Goal: Transaction & Acquisition: Purchase product/service

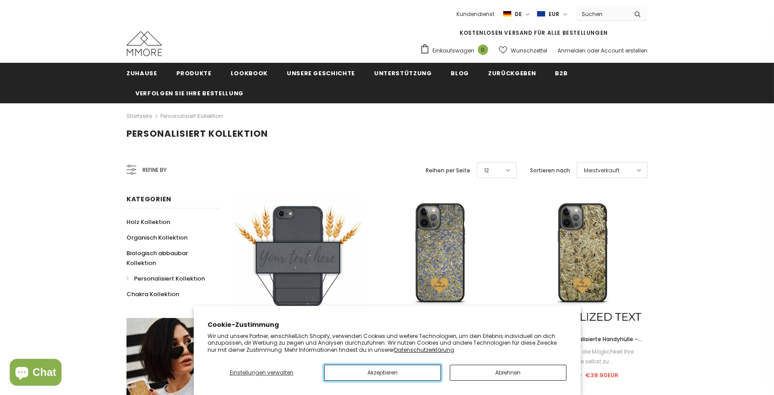
click at [432, 375] on button "Akzeptieren" at bounding box center [382, 373] width 117 height 16
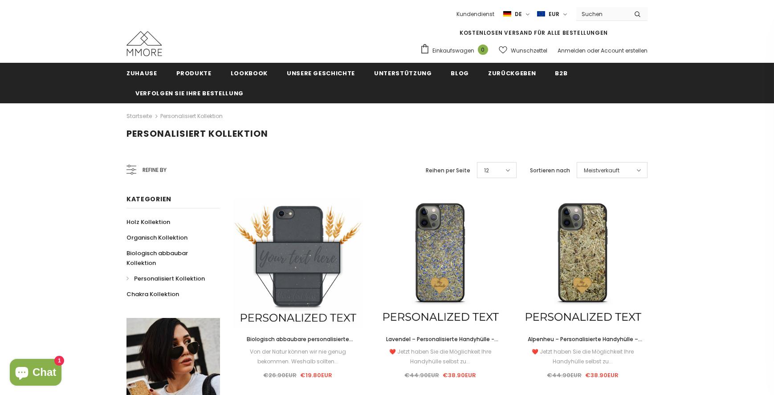
click at [641, 11] on button "submit" at bounding box center [637, 13] width 20 height 13
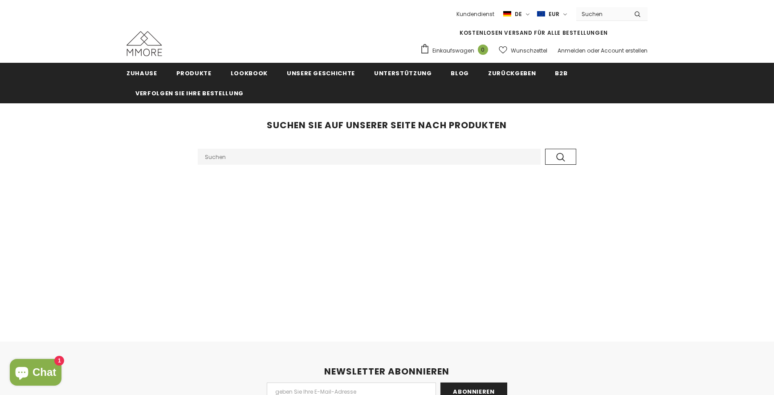
click at [617, 14] on input "Search Site" at bounding box center [601, 14] width 51 height 13
type input "alcantara"
